Goal: Transaction & Acquisition: Purchase product/service

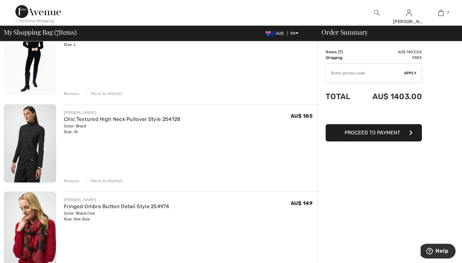
scroll to position [423, 0]
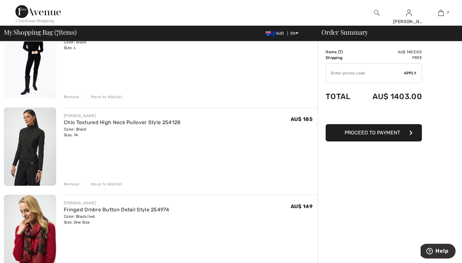
drag, startPoint x: 219, startPoint y: 209, endPoint x: 187, endPoint y: 184, distance: 40.7
click at [211, 204] on div "JOSEPH RIBKOFF Fringed Ombre Button Detail Style 254974 Color: Black/red Size: …" at bounding box center [191, 212] width 254 height 25
click at [122, 120] on link "Chic Textured High Neck Pullover Style 254128" at bounding box center [122, 122] width 117 height 6
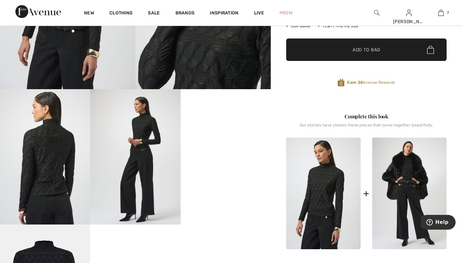
scroll to position [151, 0]
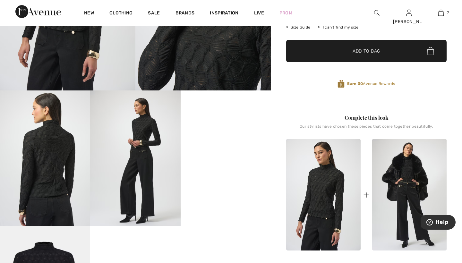
click at [222, 136] on video "Your browser does not support the video tag." at bounding box center [226, 112] width 90 height 45
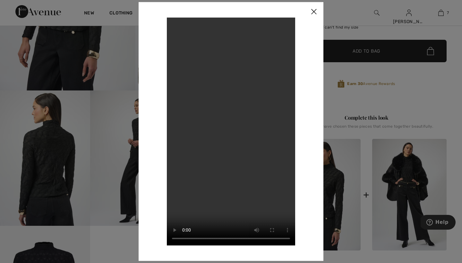
click at [315, 13] on img at bounding box center [313, 12] width 19 height 20
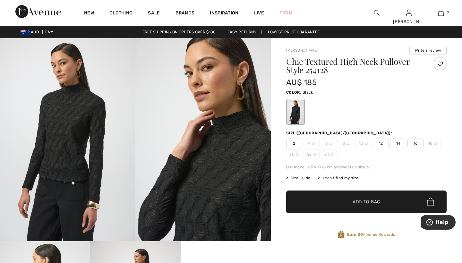
scroll to position [0, 0]
click at [209, 141] on img at bounding box center [202, 139] width 135 height 203
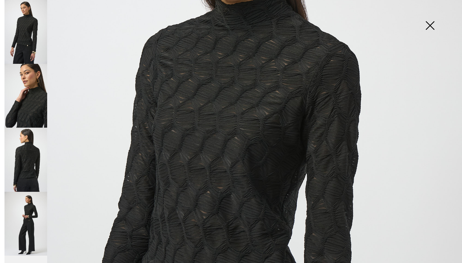
scroll to position [156, 0]
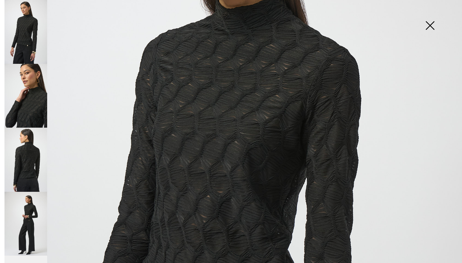
click at [210, 140] on img at bounding box center [231, 190] width 462 height 692
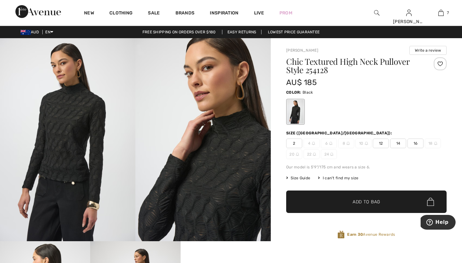
click at [210, 140] on img at bounding box center [202, 139] width 135 height 203
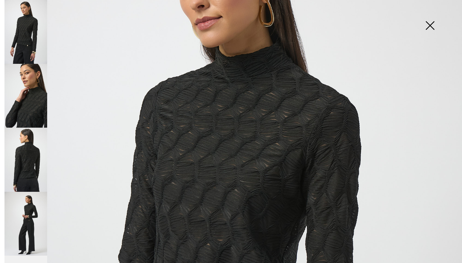
scroll to position [106, 0]
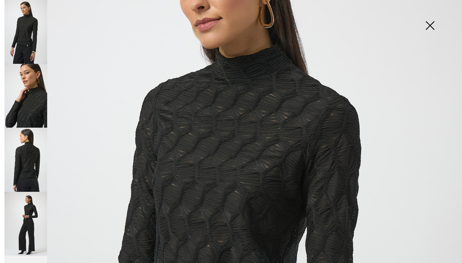
click at [31, 157] on img at bounding box center [25, 160] width 43 height 64
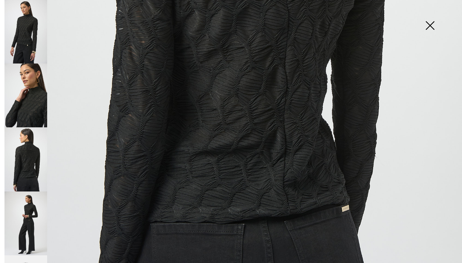
scroll to position [320, 0]
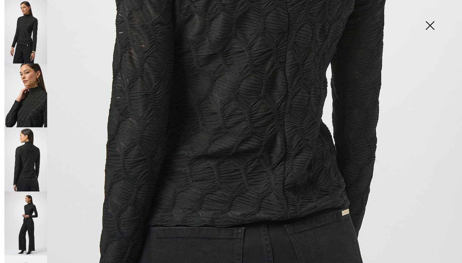
click at [26, 217] on img at bounding box center [25, 224] width 43 height 64
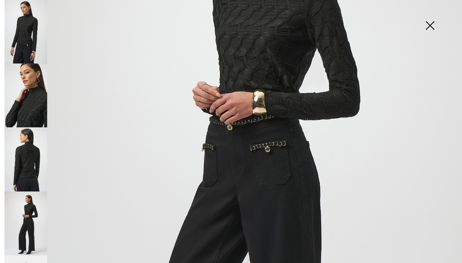
scroll to position [165, 0]
click at [29, 164] on img at bounding box center [25, 159] width 43 height 64
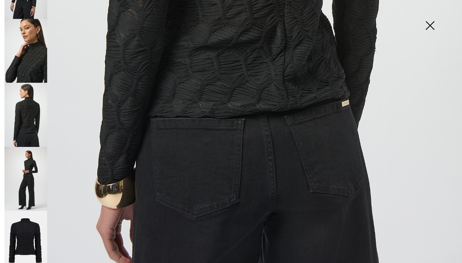
scroll to position [45, 0]
click at [20, 233] on img at bounding box center [25, 243] width 43 height 64
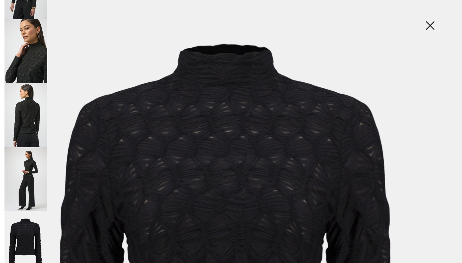
scroll to position [36, 0]
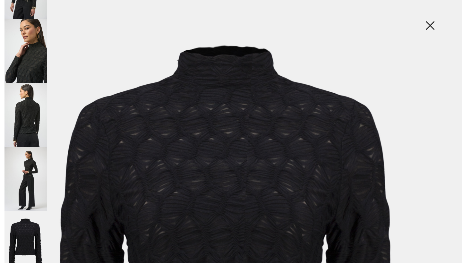
click at [433, 26] on img at bounding box center [430, 26] width 32 height 33
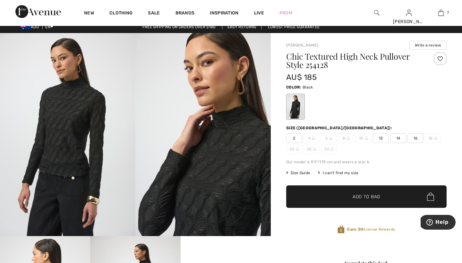
scroll to position [5, 0]
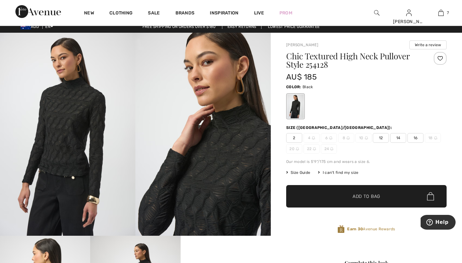
click at [304, 172] on span "Size Guide" at bounding box center [298, 173] width 24 height 6
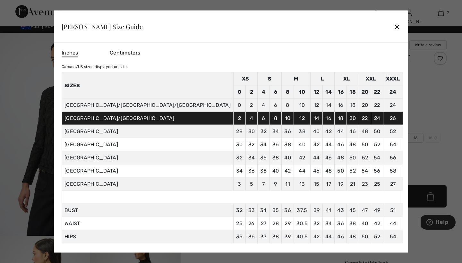
click at [394, 28] on div "✕" at bounding box center [397, 26] width 7 height 13
